Goal: Information Seeking & Learning: Learn about a topic

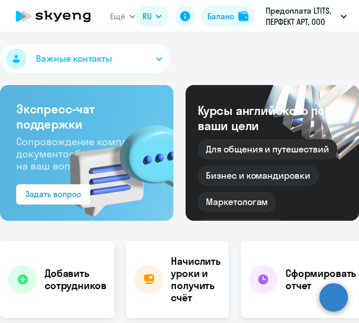
select select "30"
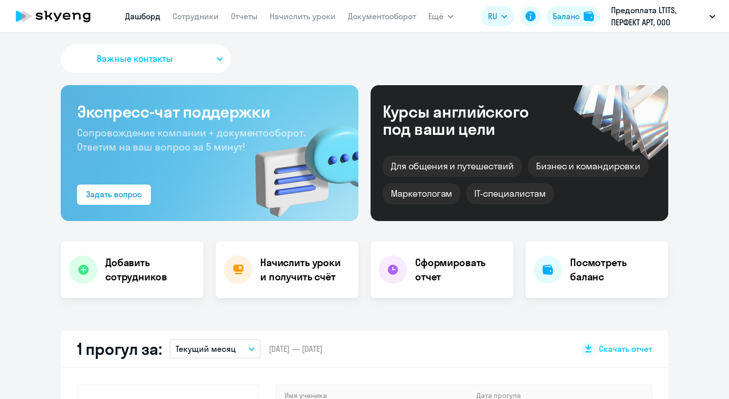
select select "30"
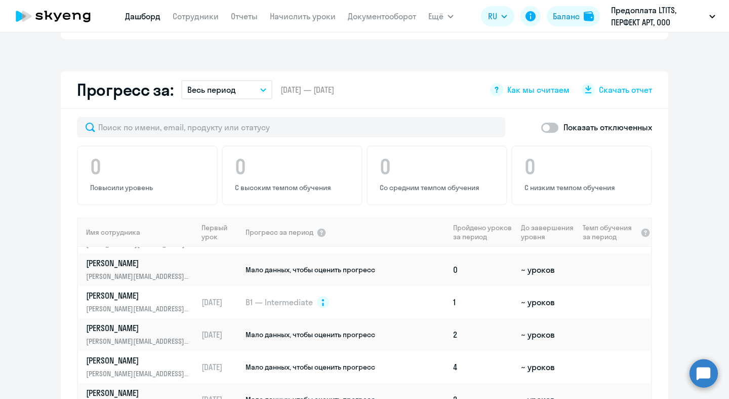
scroll to position [24, 0]
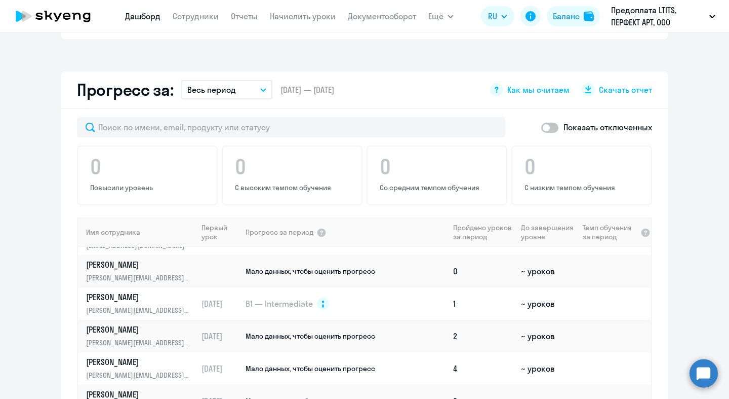
click at [439, 302] on td "B1 — Intermediate" at bounding box center [347, 303] width 205 height 32
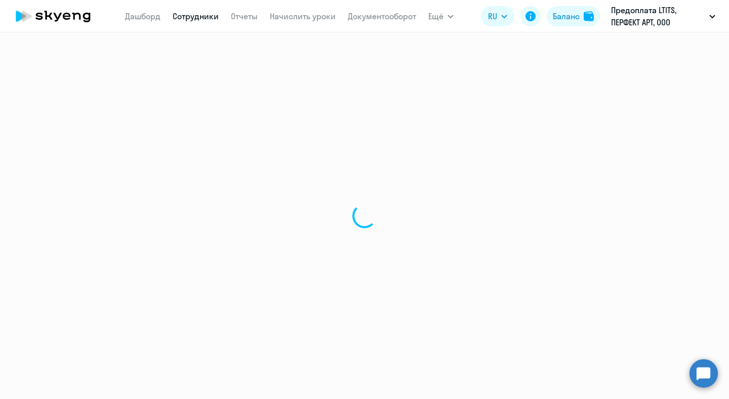
select select "english"
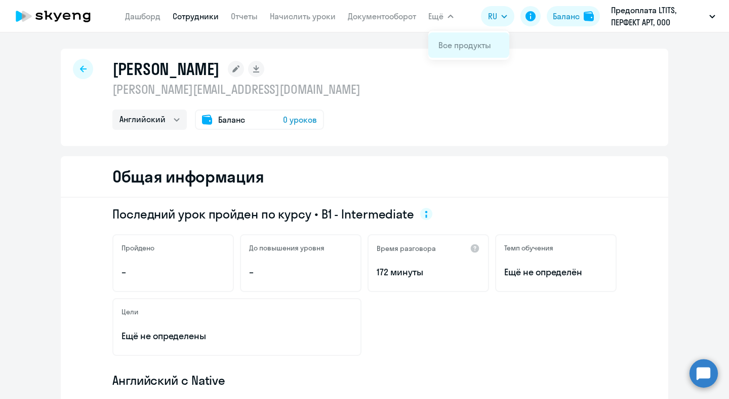
click at [445, 40] on link "Все продукты" at bounding box center [465, 45] width 53 height 10
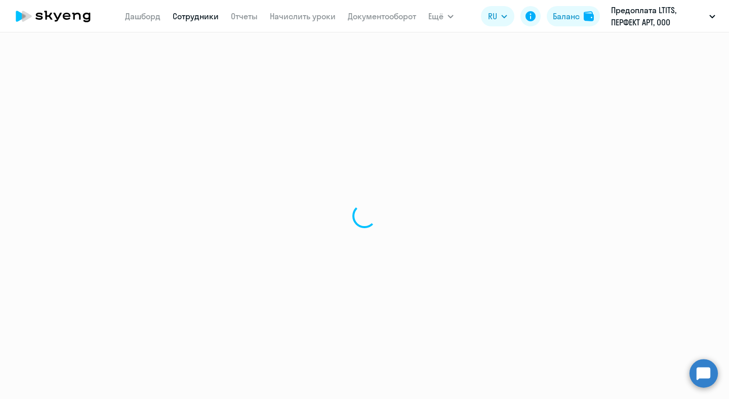
select select "english"
